Goal: Task Accomplishment & Management: Manage account settings

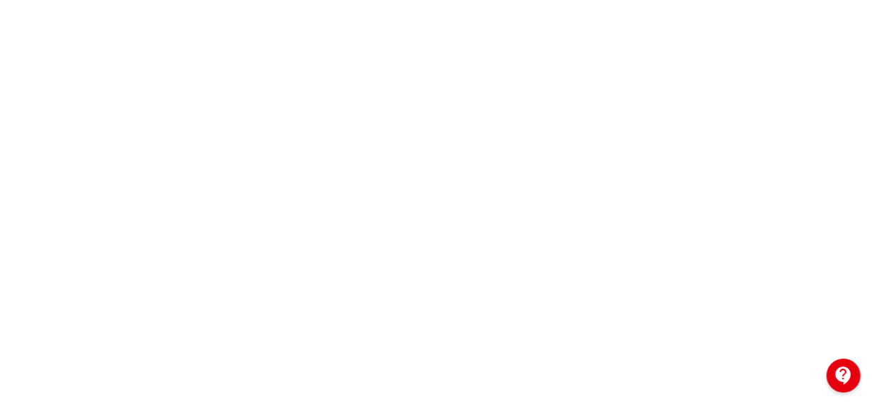
scroll to position [234, 1]
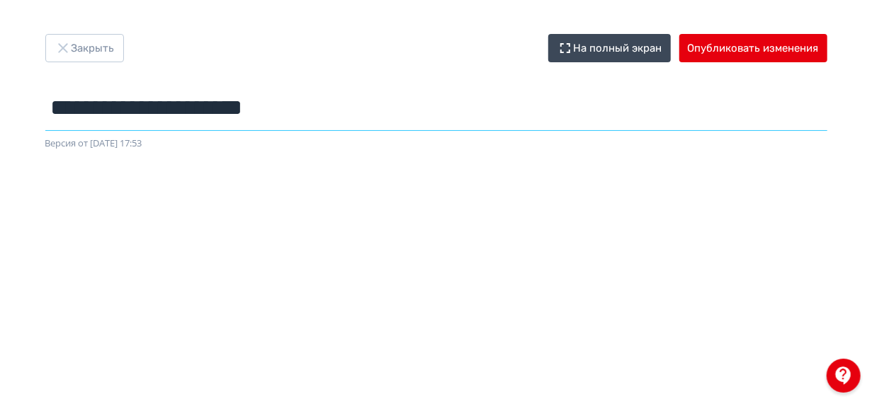
click at [327, 112] on input "**********" at bounding box center [436, 108] width 782 height 46
paste input "**********"
type input "**********"
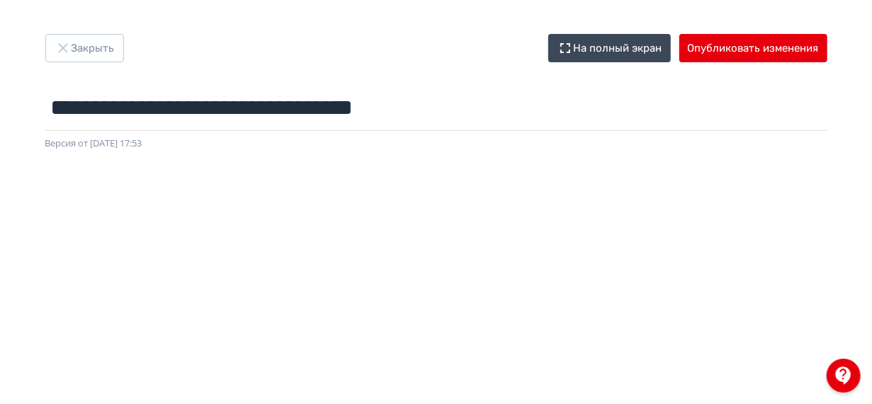
click at [573, 142] on div "Версия от [DATE] 17:53" at bounding box center [436, 144] width 782 height 14
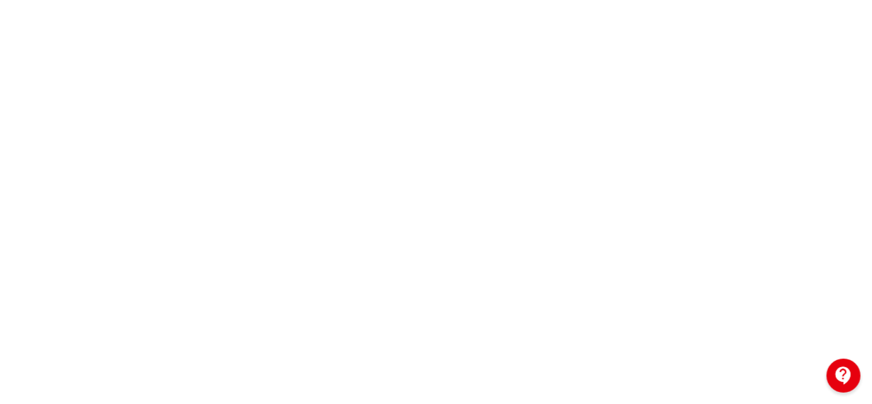
scroll to position [402, 0]
click at [844, 249] on div at bounding box center [436, 67] width 872 height 637
click at [842, 132] on div at bounding box center [436, 58] width 872 height 637
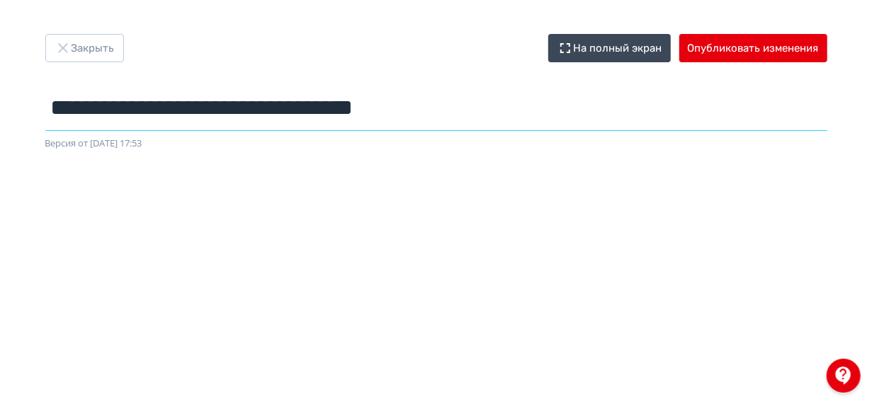
click at [59, 110] on input "**********" at bounding box center [436, 108] width 782 height 46
click at [54, 110] on input "**********" at bounding box center [436, 108] width 782 height 46
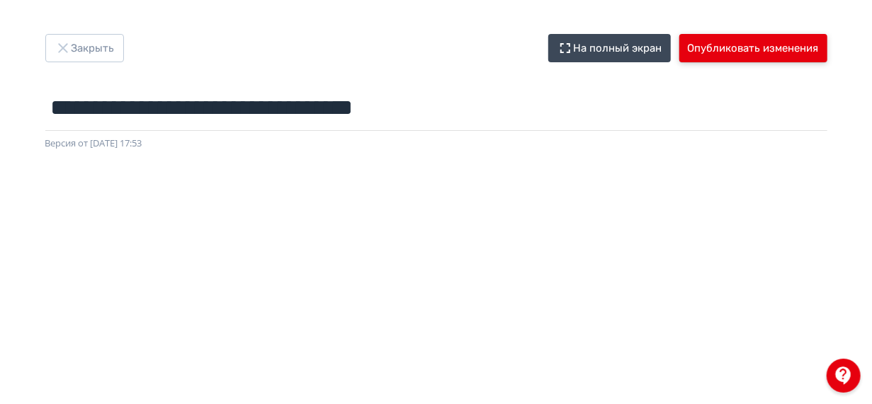
click at [744, 45] on button "Опубликовать изменения" at bounding box center [753, 48] width 148 height 28
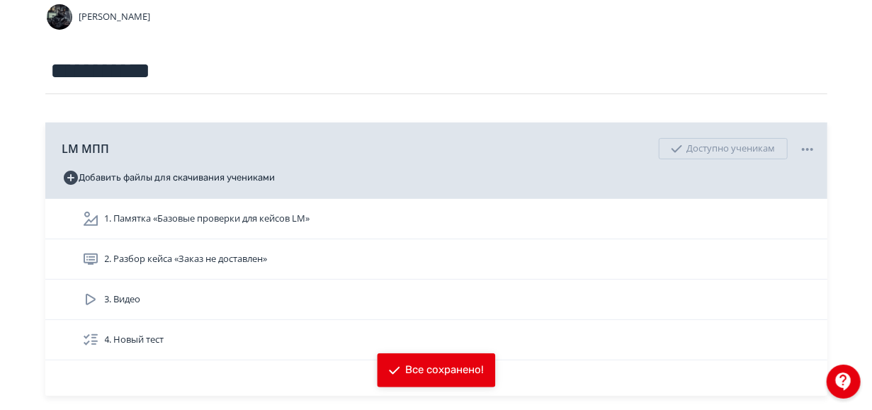
scroll to position [125, 0]
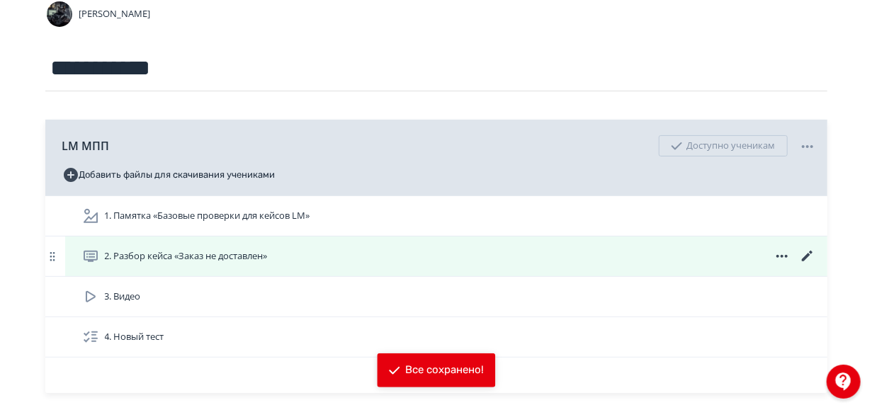
click at [343, 259] on div "2. Разбор кейса «Заказ не доставлен»" at bounding box center [449, 256] width 734 height 17
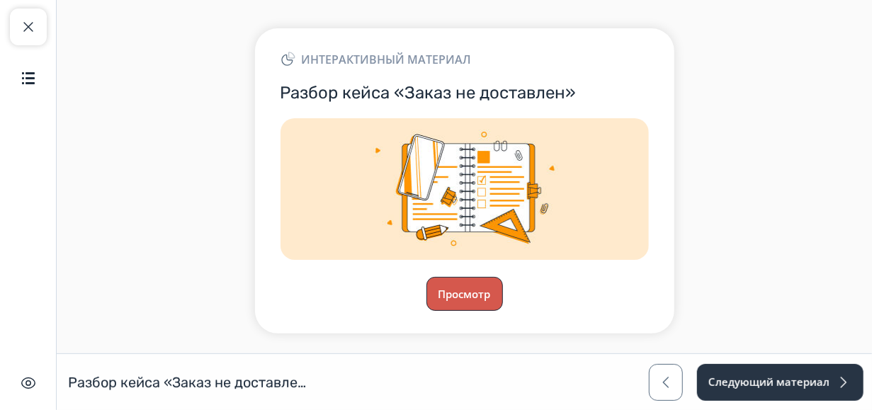
click at [483, 288] on button "Просмотр" at bounding box center [464, 294] width 76 height 34
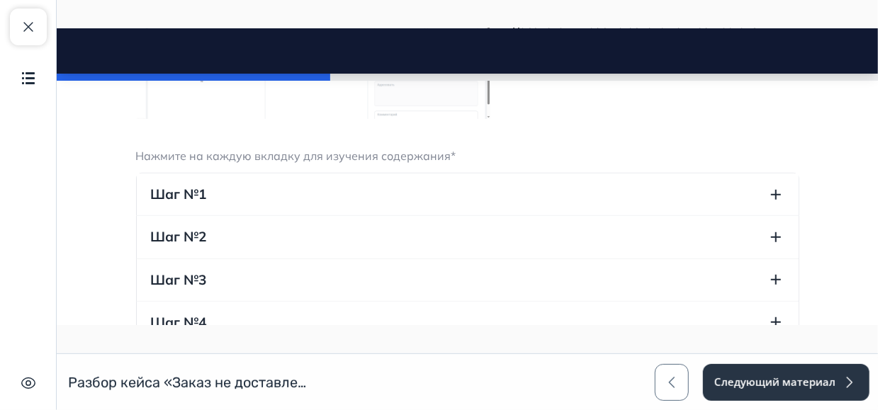
scroll to position [467, 0]
click at [366, 186] on button "Шаг №1" at bounding box center [467, 195] width 662 height 42
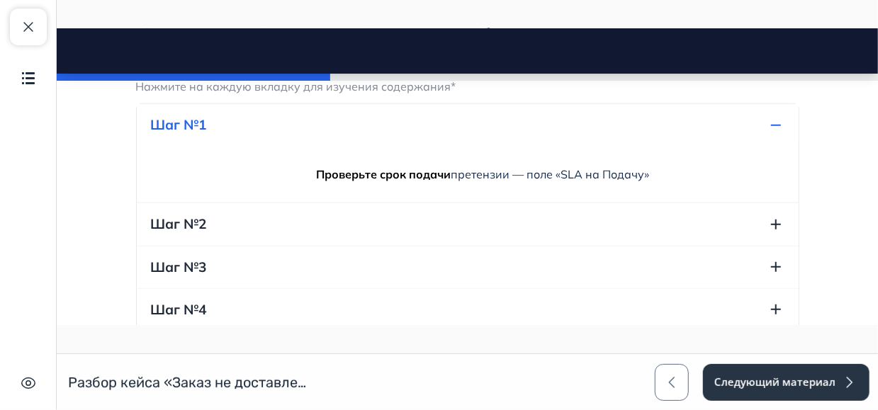
scroll to position [538, 0]
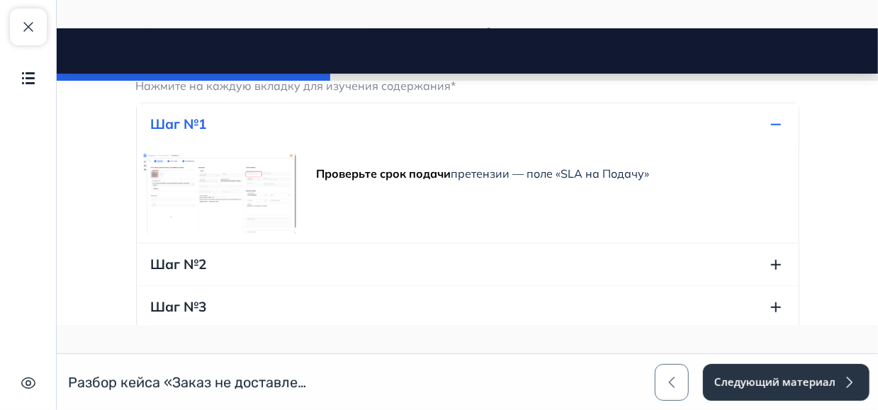
click at [373, 250] on button "Шаг №2" at bounding box center [467, 264] width 662 height 42
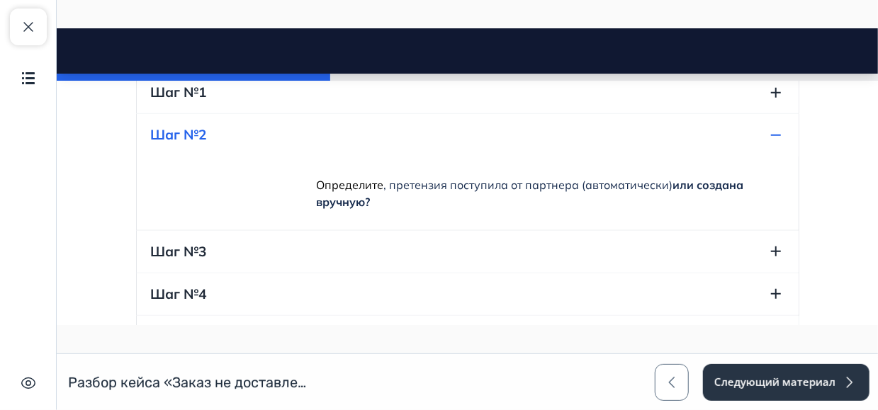
scroll to position [581, 0]
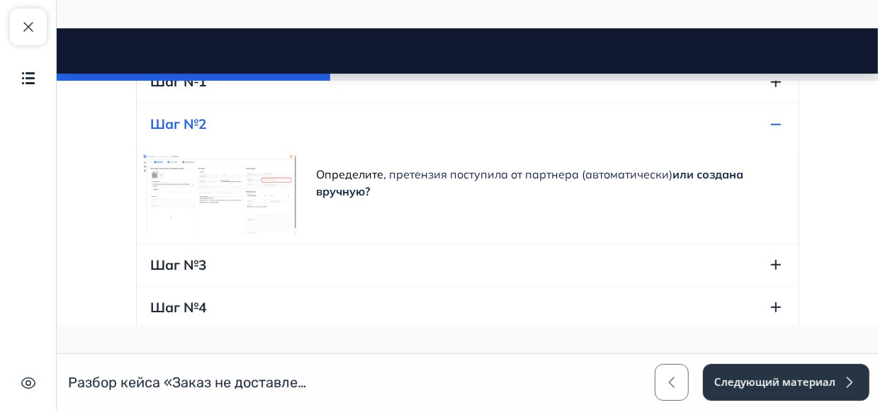
click at [388, 263] on button "Шаг №3" at bounding box center [467, 265] width 662 height 42
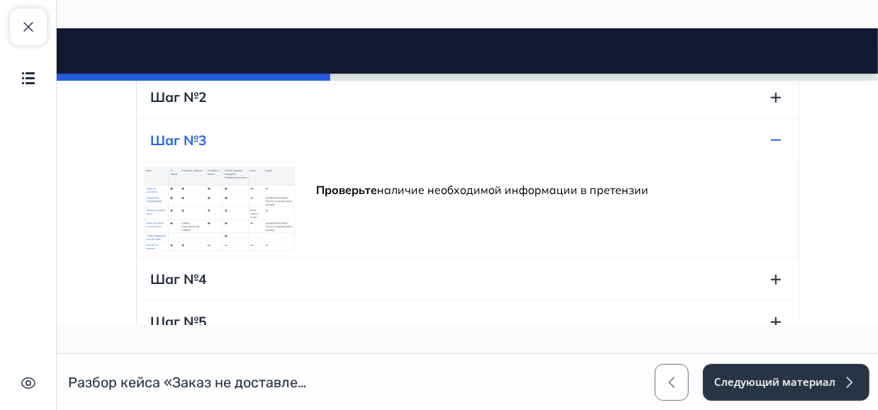
click at [407, 265] on button "Шаг №4" at bounding box center [467, 279] width 662 height 42
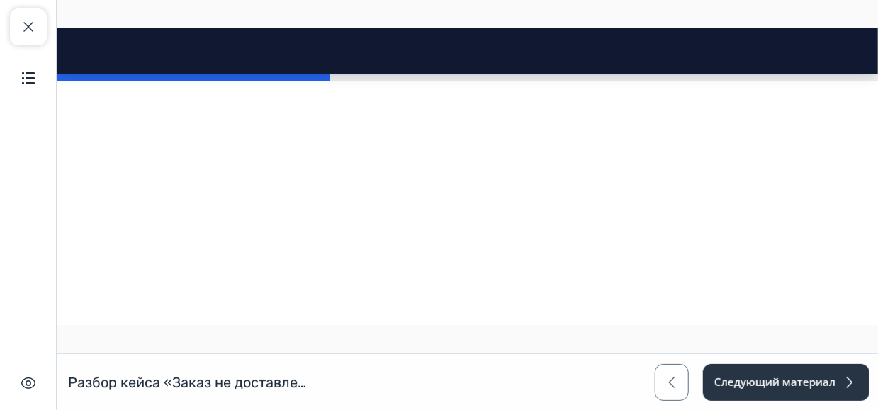
scroll to position [958, 0]
drag, startPoint x: 426, startPoint y: 269, endPoint x: 444, endPoint y: 236, distance: 37.7
click at [444, 236] on div "Рассмотрим кейс на основе данной претензии Нажмите на каждую вкладку для изучен…" at bounding box center [466, 242] width 663 height 1594
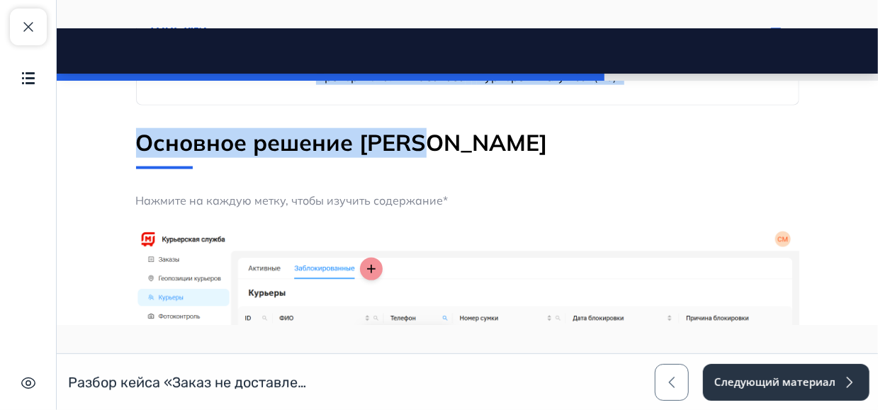
scroll to position [773, 0]
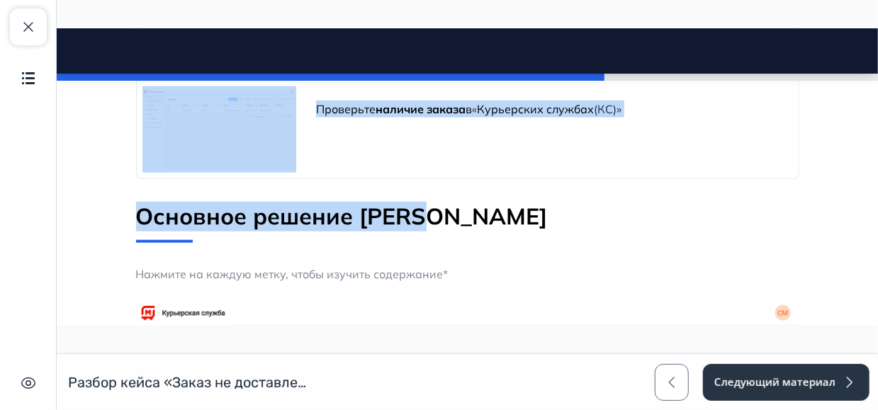
click at [389, 217] on p "Основное решение кейса" at bounding box center [466, 216] width 663 height 30
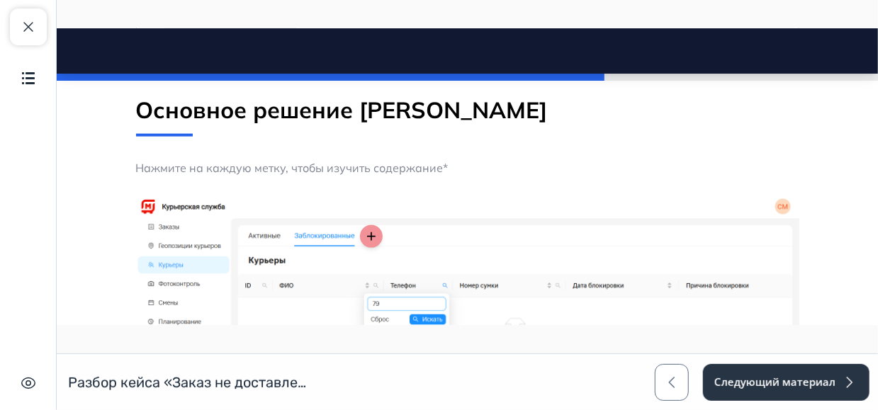
scroll to position [874, 0]
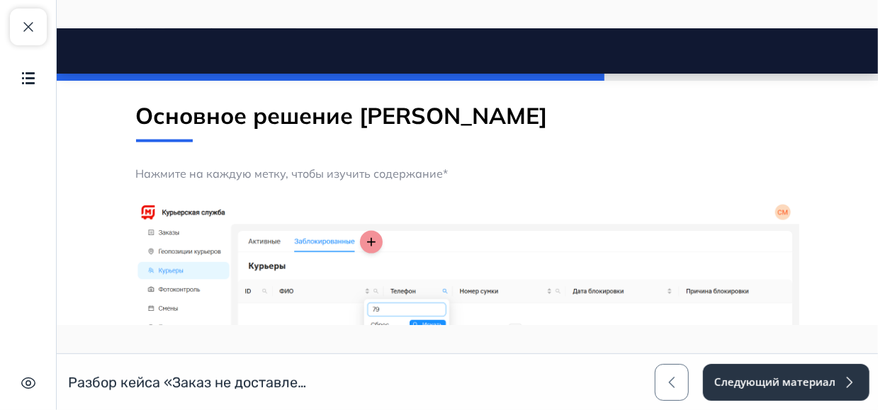
click at [368, 234] on icon at bounding box center [370, 241] width 14 height 14
click at [365, 239] on icon at bounding box center [370, 241] width 14 height 14
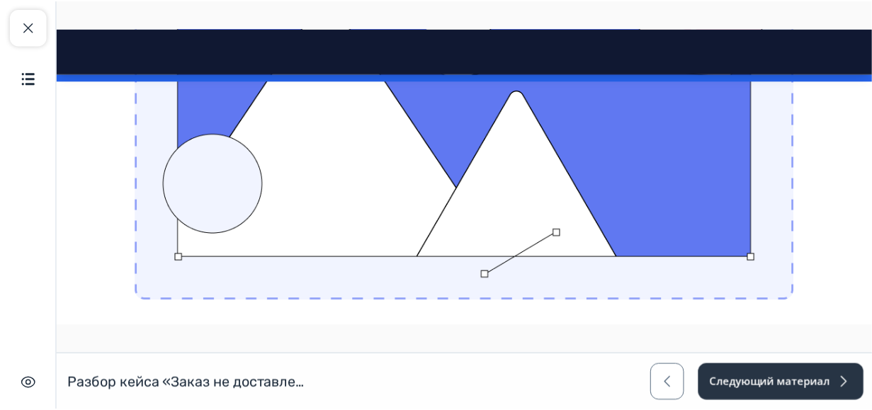
scroll to position [1779, 0]
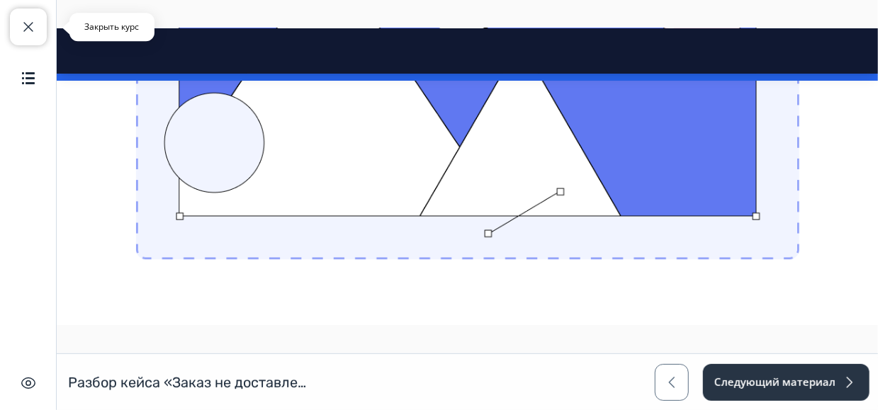
click at [29, 29] on span "button" at bounding box center [28, 26] width 17 height 17
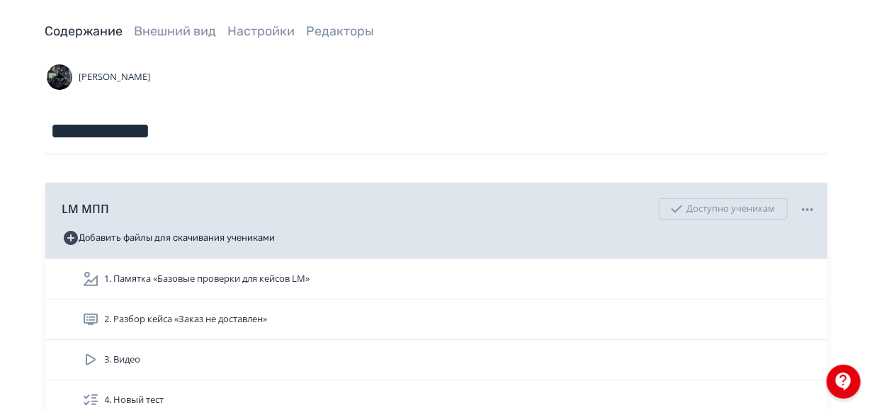
scroll to position [63, 0]
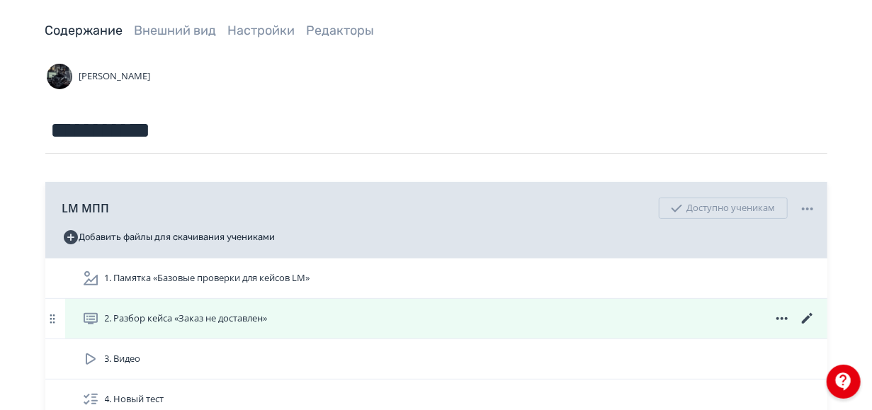
click at [804, 319] on icon at bounding box center [806, 318] width 11 height 11
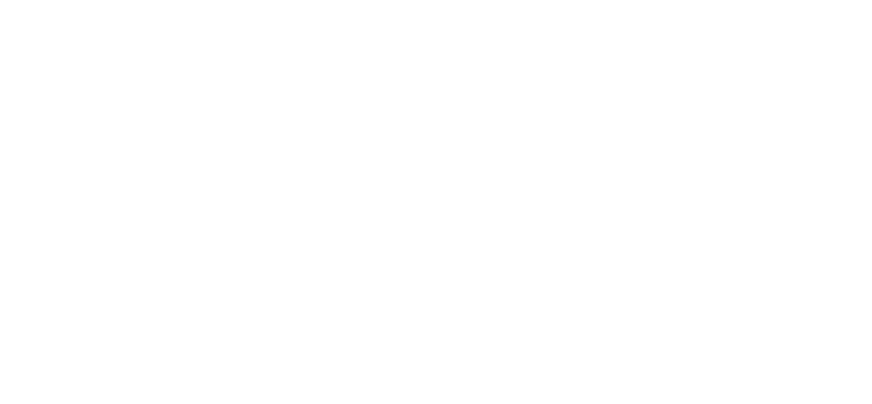
scroll to position [411, 3]
click at [842, 191] on div at bounding box center [436, 58] width 872 height 637
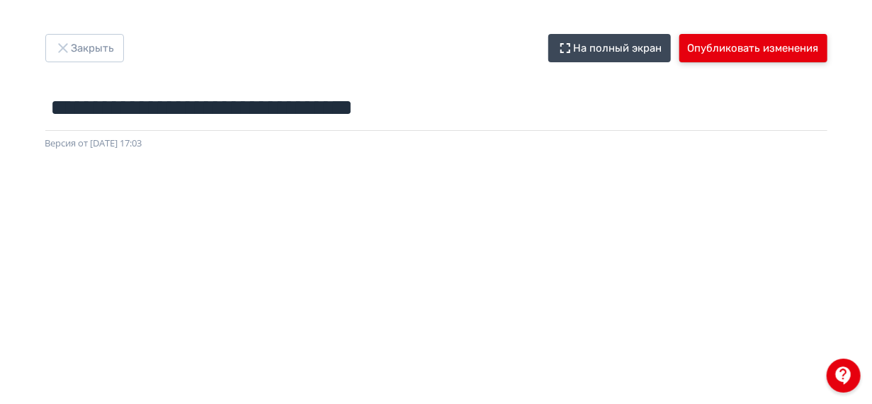
click at [764, 57] on button "Опубликовать изменения" at bounding box center [753, 48] width 148 height 28
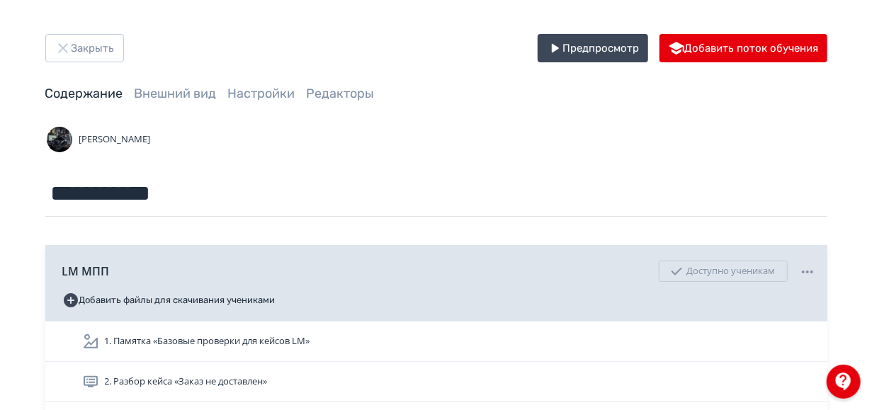
click at [467, 86] on div "Содержание Внешний вид Настройки Редакторы" at bounding box center [436, 94] width 782 height 18
